Goal: Browse casually

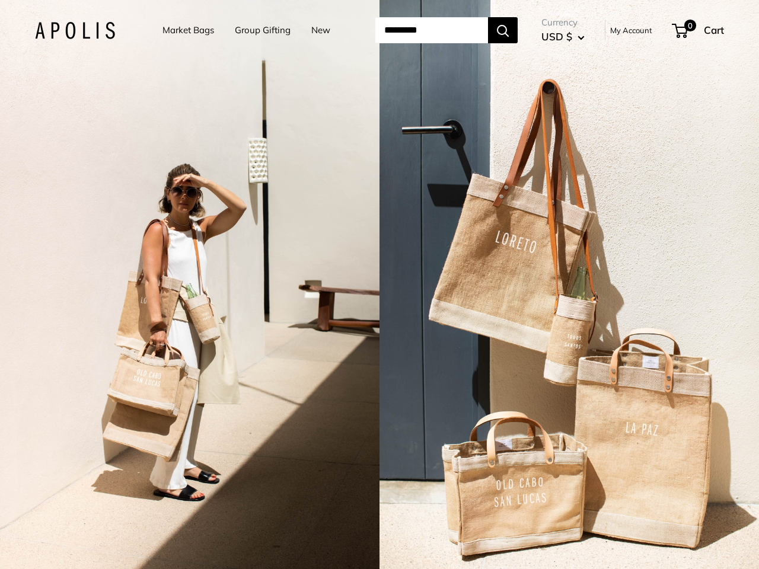
click at [380, 30] on input "Search..." at bounding box center [431, 30] width 113 height 26
click at [447, 30] on input "Search..." at bounding box center [431, 30] width 113 height 26
click at [190, 285] on div "2 / 7" at bounding box center [190, 284] width 380 height 569
click at [569, 285] on div "2 / 7" at bounding box center [570, 284] width 380 height 569
